Goal: Obtain resource: Obtain resource

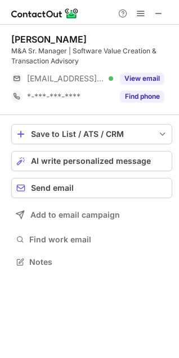
scroll to position [255, 179]
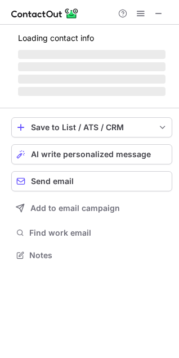
scroll to position [272, 179]
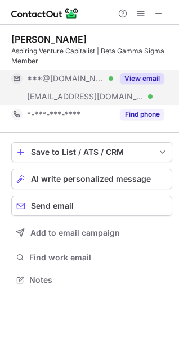
click at [134, 75] on button "View email" at bounding box center [142, 78] width 44 height 11
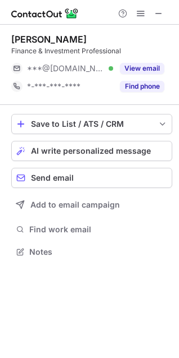
scroll to position [244, 179]
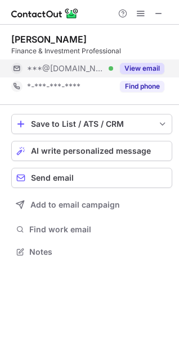
click at [143, 68] on button "View email" at bounding box center [142, 68] width 44 height 11
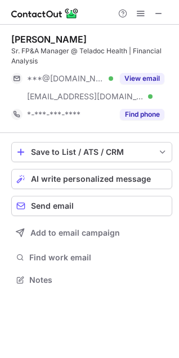
scroll to position [272, 179]
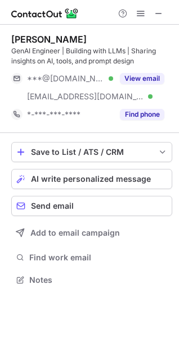
scroll to position [272, 179]
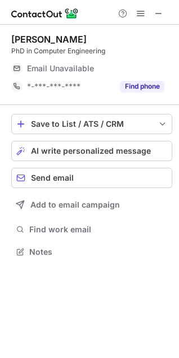
scroll to position [244, 179]
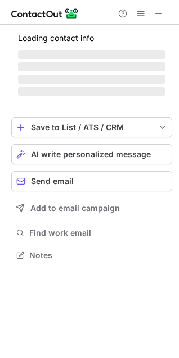
scroll to position [290, 179]
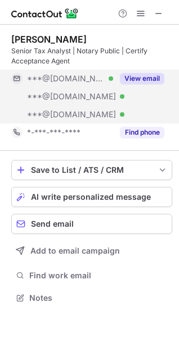
click at [143, 83] on button "View email" at bounding box center [142, 78] width 44 height 11
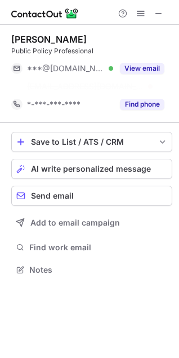
scroll to position [244, 179]
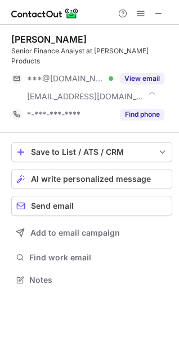
scroll to position [262, 179]
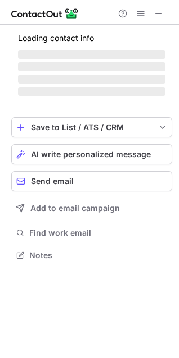
scroll to position [262, 179]
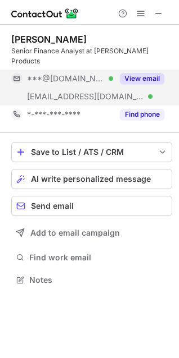
click at [155, 73] on button "View email" at bounding box center [142, 78] width 44 height 11
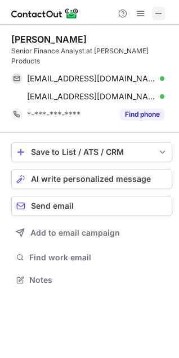
click at [161, 14] on span at bounding box center [158, 13] width 9 height 9
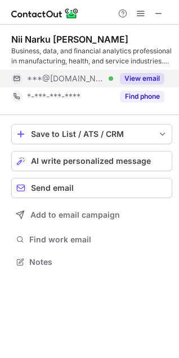
scroll to position [255, 179]
click at [134, 76] on button "View email" at bounding box center [142, 78] width 44 height 11
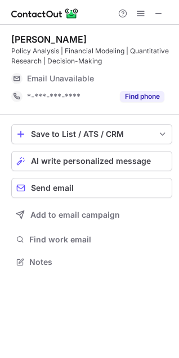
scroll to position [255, 179]
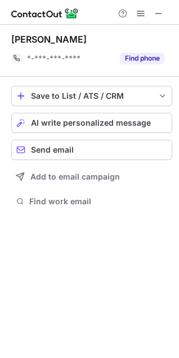
scroll to position [201, 179]
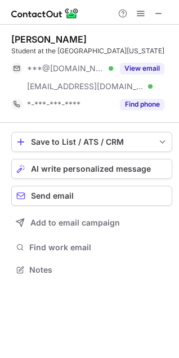
scroll to position [262, 179]
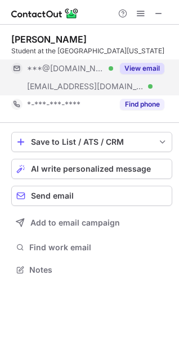
click at [133, 67] on button "View email" at bounding box center [142, 68] width 44 height 11
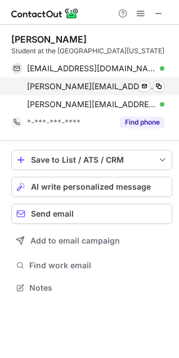
scroll to position [280, 179]
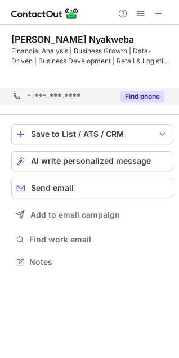
scroll to position [237, 179]
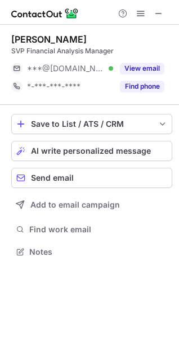
scroll to position [244, 179]
